Goal: Navigation & Orientation: Find specific page/section

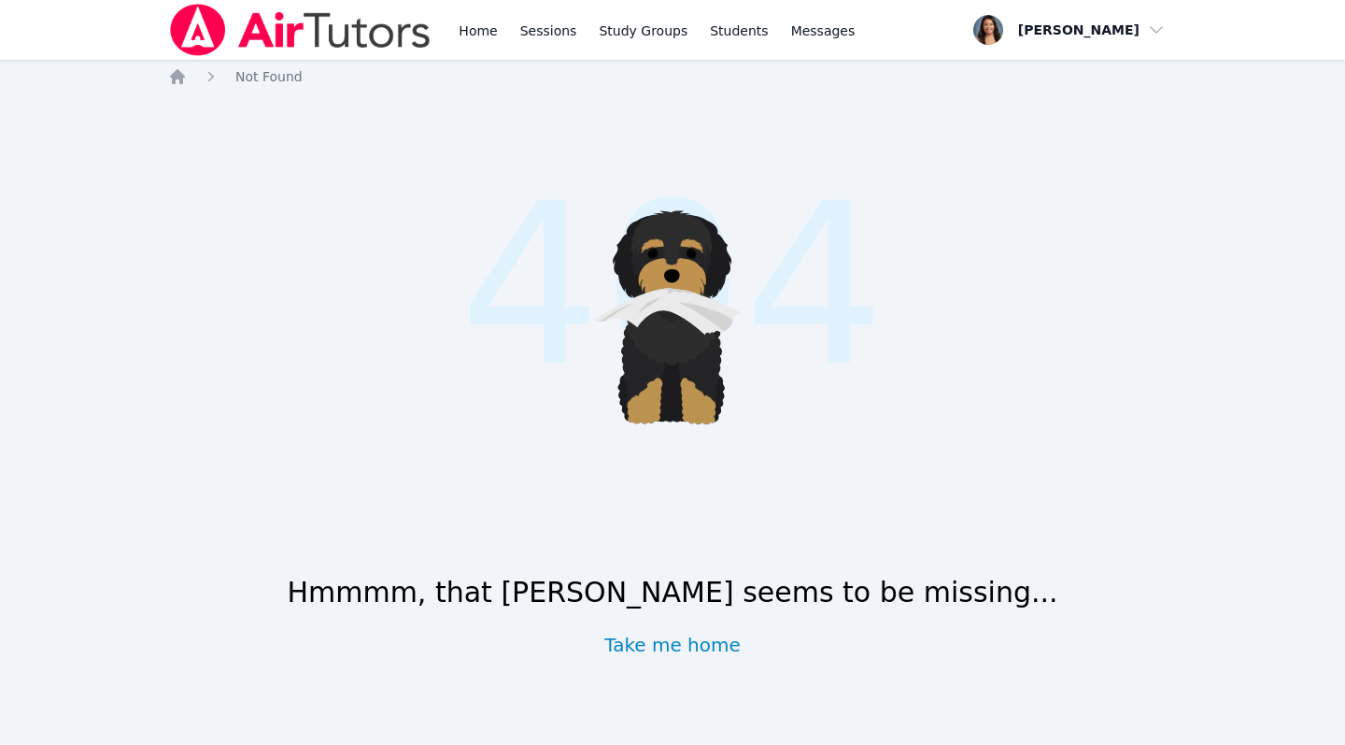
click at [468, 31] on link "Home" at bounding box center [478, 30] width 46 height 60
